Goal: Navigation & Orientation: Find specific page/section

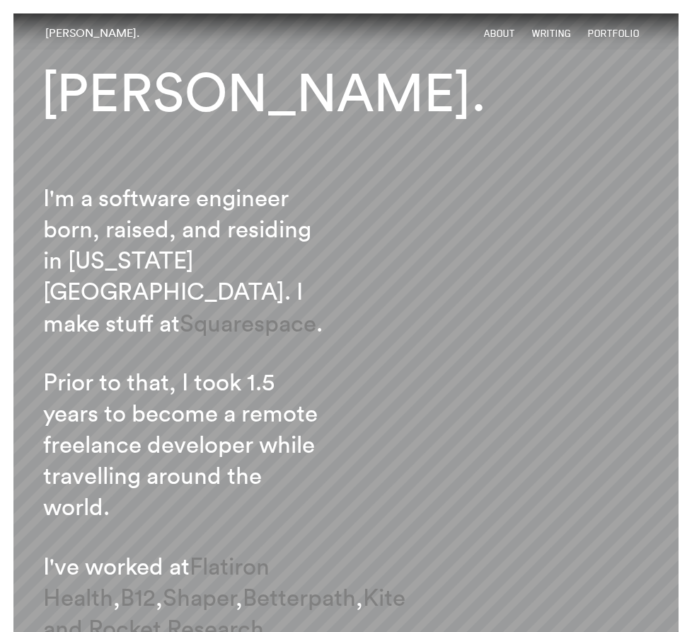
click at [558, 38] on link "Writing" at bounding box center [551, 34] width 39 height 12
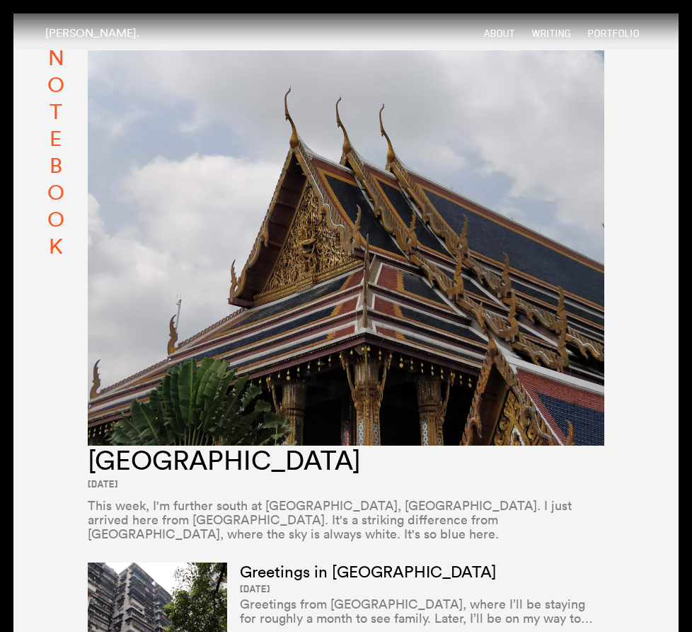
click at [622, 28] on link "Portfolio" at bounding box center [614, 34] width 52 height 12
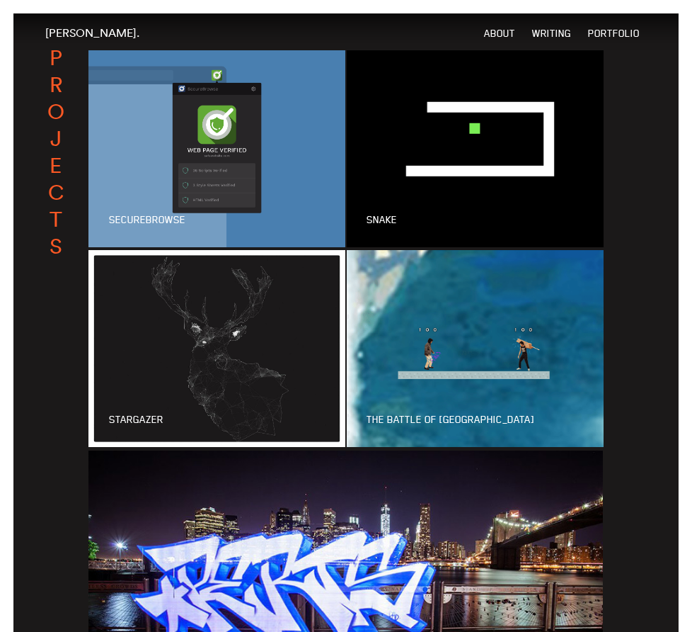
scroll to position [564, 0]
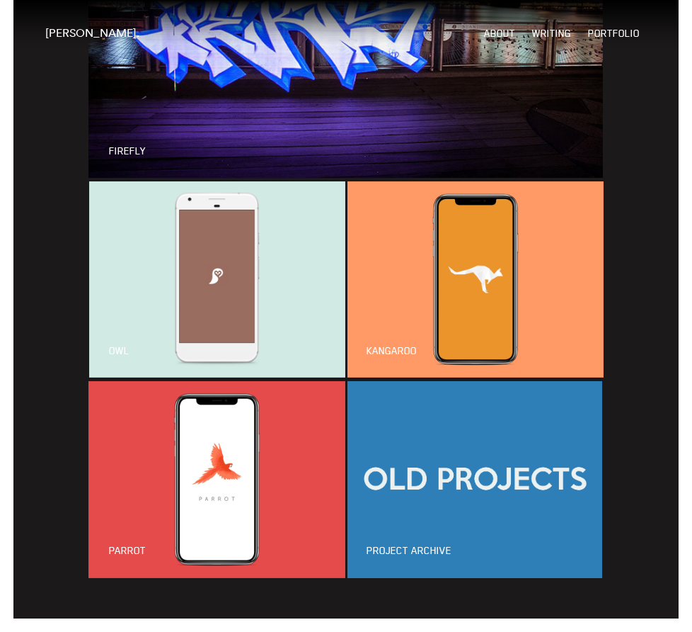
click at [559, 38] on link "Writing" at bounding box center [551, 34] width 39 height 12
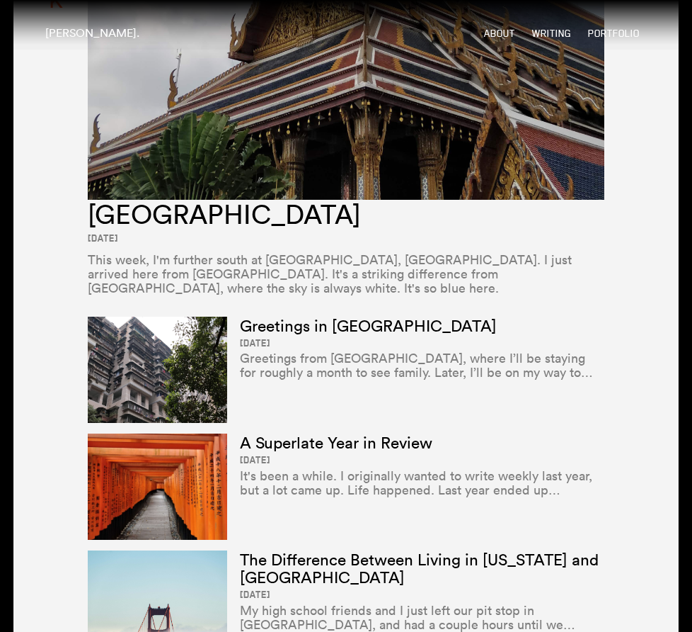
scroll to position [779, 0]
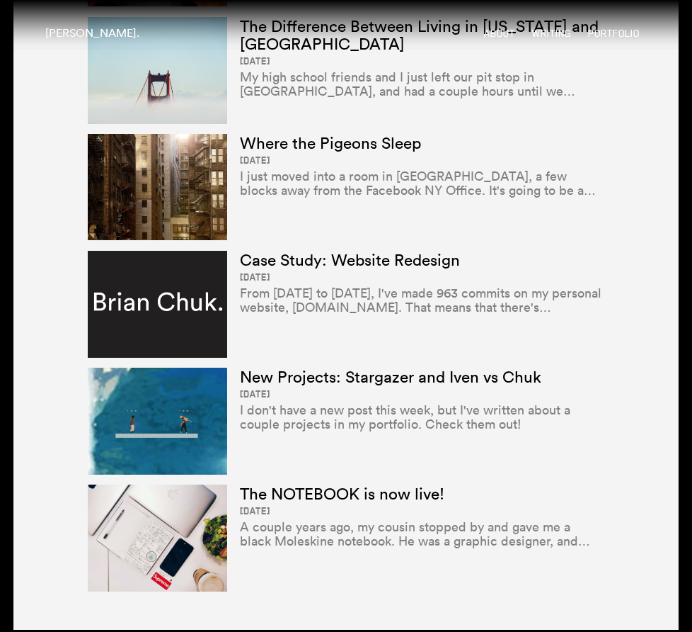
click at [501, 31] on link "About" at bounding box center [499, 34] width 31 height 12
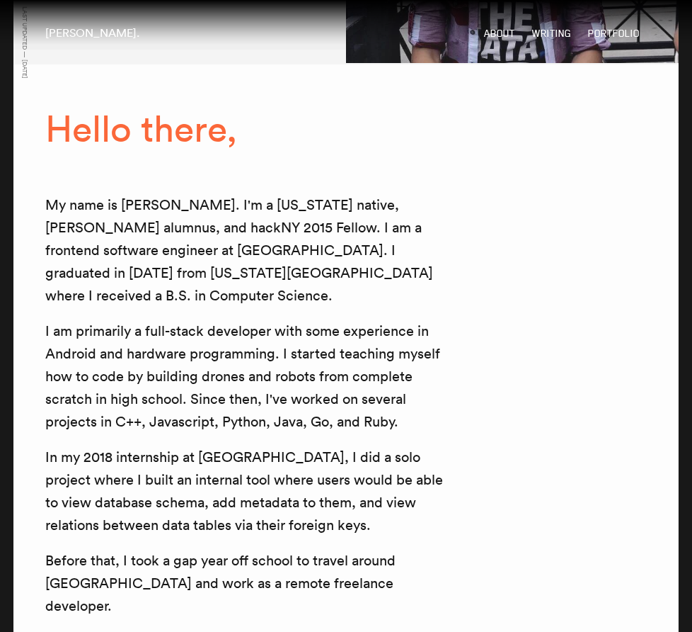
scroll to position [791, 0]
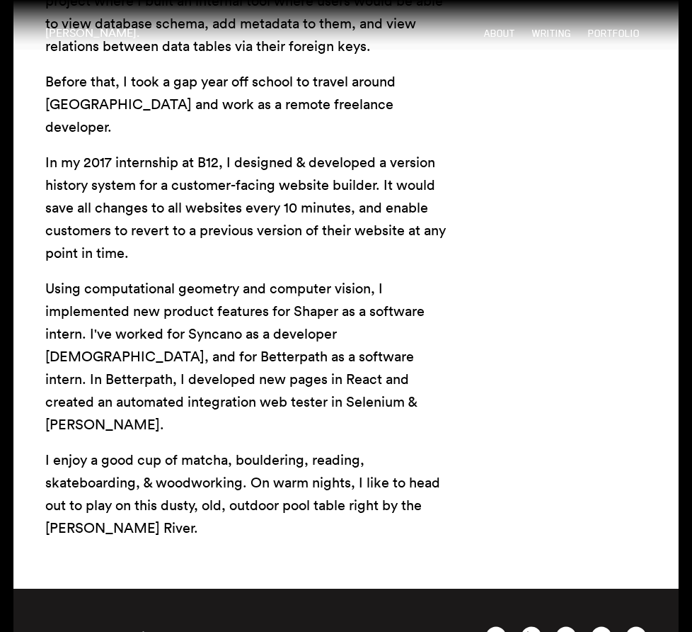
click at [122, 631] on link "DOWNLOAD MY RESUMÉ" at bounding box center [95, 636] width 101 height 11
